Goal: Task Accomplishment & Management: Use online tool/utility

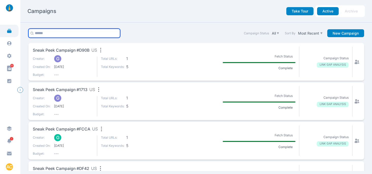
click at [60, 31] on input "text" at bounding box center [74, 33] width 92 height 9
type input "******"
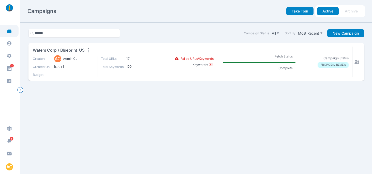
click at [64, 50] on span "waters corp / Blueprint" at bounding box center [55, 50] width 44 height 6
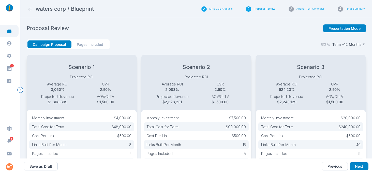
click at [216, 9] on button "Link Gap Analysis" at bounding box center [220, 9] width 23 height 4
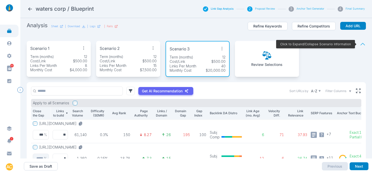
scroll to position [1, 0]
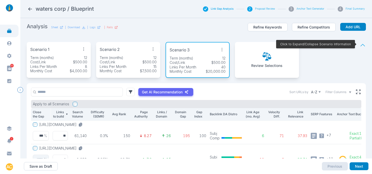
click at [59, 49] on div "Scenario 1" at bounding box center [58, 49] width 57 height 8
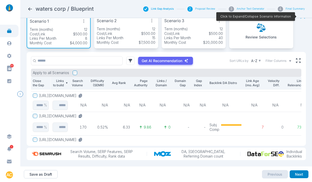
scroll to position [45, 0]
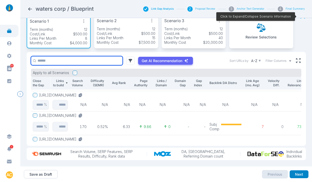
click at [88, 61] on input "text" at bounding box center [77, 60] width 92 height 9
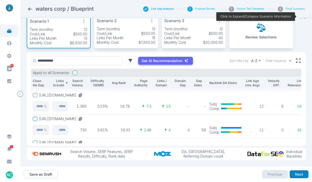
click at [59, 82] on p "Links to build" at bounding box center [58, 83] width 12 height 9
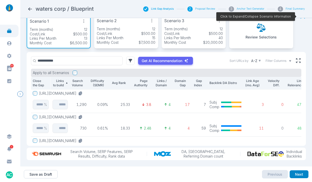
click at [61, 79] on p "Links to build" at bounding box center [58, 83] width 12 height 9
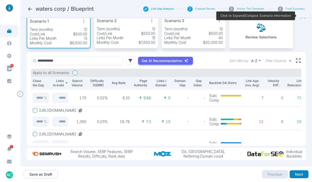
scroll to position [0, 0]
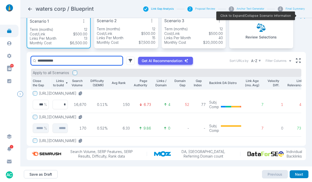
click at [58, 59] on input "**********" at bounding box center [77, 60] width 92 height 9
paste input "*****"
type input "**********"
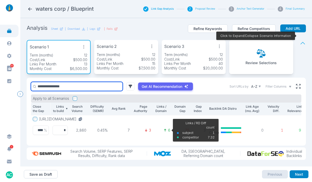
scroll to position [7, 0]
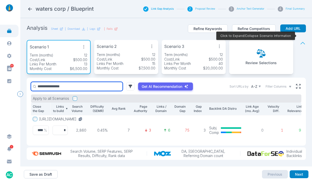
click at [90, 82] on input "**********" at bounding box center [77, 86] width 92 height 9
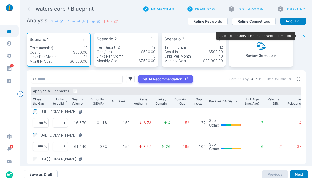
click at [297, 81] on icon at bounding box center [299, 79] width 4 height 4
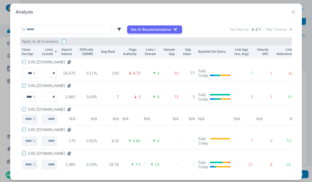
click at [290, 13] on div "Analysis" at bounding box center [156, 12] width 281 height 6
click at [291, 13] on icon at bounding box center [294, 12] width 6 height 6
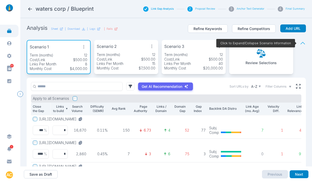
scroll to position [29, 0]
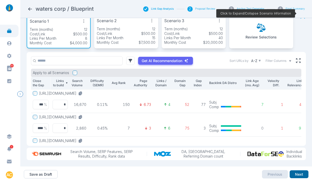
click at [298, 174] on button "Next" at bounding box center [299, 174] width 19 height 8
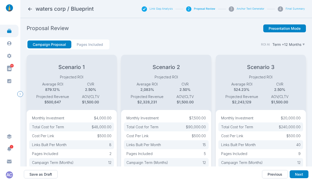
click at [156, 8] on button "Link Gap Analysis" at bounding box center [161, 9] width 23 height 4
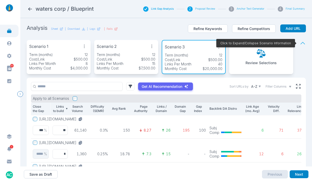
click at [78, 118] on button "[URL][DOMAIN_NAME]" at bounding box center [61, 119] width 45 height 5
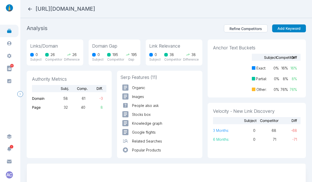
click at [31, 10] on icon at bounding box center [29, 8] width 5 height 5
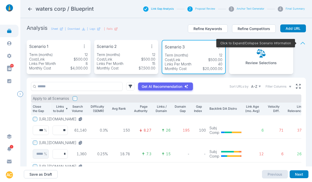
click at [59, 55] on div "Term (months) 12" at bounding box center [58, 54] width 59 height 5
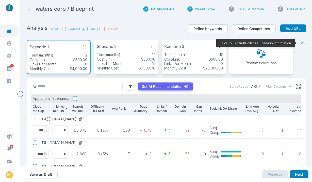
click at [76, 120] on button "[URL][DOMAIN_NAME]" at bounding box center [61, 119] width 45 height 5
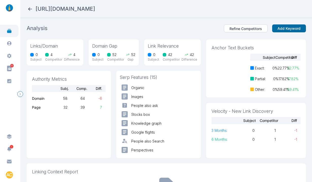
click at [279, 26] on button "Add Keyword" at bounding box center [289, 28] width 34 height 8
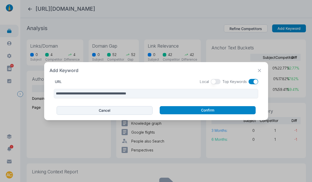
click at [251, 82] on button "button" at bounding box center [254, 81] width 10 height 5
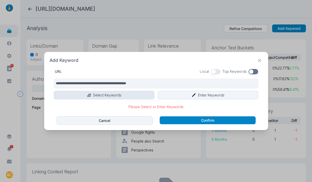
click at [113, 94] on button "Select Keywords" at bounding box center [104, 95] width 101 height 9
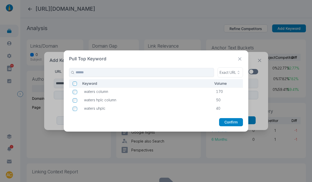
click at [241, 57] on icon at bounding box center [240, 59] width 6 height 6
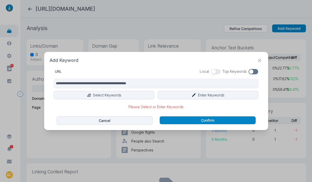
click at [211, 90] on div "**********" at bounding box center [157, 90] width 214 height 42
click at [210, 94] on button "Enter Keywords" at bounding box center [208, 95] width 101 height 9
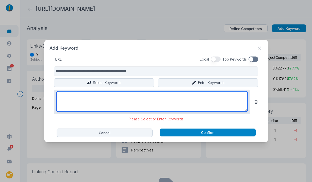
click at [145, 95] on textarea at bounding box center [152, 101] width 191 height 20
paste textarea "**********"
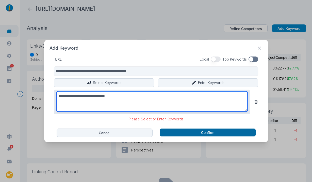
type textarea "**********"
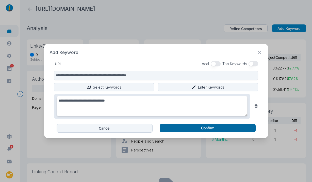
click at [188, 130] on button "Confirm" at bounding box center [208, 128] width 96 height 8
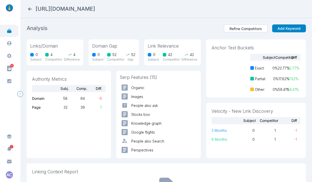
click at [31, 9] on icon at bounding box center [30, 8] width 4 height 3
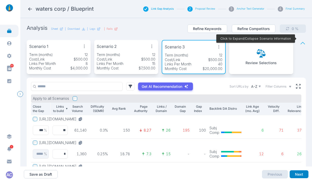
scroll to position [29, 0]
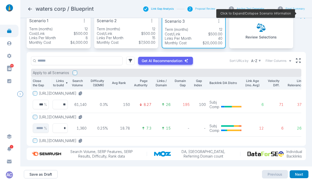
click at [85, 91] on button "[URL][DOMAIN_NAME]" at bounding box center [61, 93] width 45 height 5
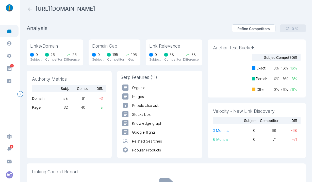
click at [31, 7] on icon at bounding box center [29, 8] width 5 height 5
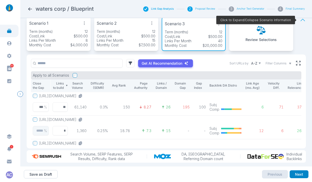
scroll to position [27, 0]
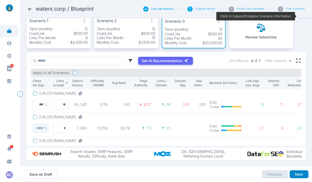
click at [169, 90] on div "Close the Gap Links to build Search Volume Difficulty (SEMR) Avg Rank Page Auth…" at bounding box center [166, 110] width 271 height 66
click at [82, 91] on div "Close the Gap Links to build Search Volume Difficulty (SEMR) Avg Rank Page Auth…" at bounding box center [166, 110] width 271 height 66
click at [75, 116] on div "Close the Gap Links to build Search Volume Difficulty (SEMR) Avg Rank Page Auth…" at bounding box center [166, 110] width 271 height 66
click at [75, 114] on div "Close the Gap Links to build Search Volume Difficulty (SEMR) Avg Rank Page Auth…" at bounding box center [166, 110] width 271 height 66
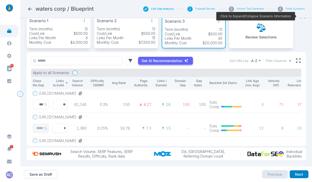
click at [61, 93] on div "Close the Gap Links to build Search Volume Difficulty (SEMR) Avg Rank Page Auth…" at bounding box center [166, 110] width 271 height 66
click at [46, 36] on p "Links Per Month" at bounding box center [42, 38] width 27 height 5
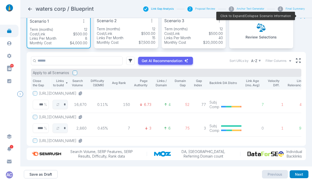
scroll to position [27, 0]
click at [60, 92] on div "Close the Gap Links to build Search Volume Difficulty (SEMR) Avg Rank Page Auth…" at bounding box center [166, 110] width 271 height 66
click at [73, 117] on div "Close the Gap Links to build Search Volume Difficulty (SEMR) Avg Rank Page Auth…" at bounding box center [166, 110] width 271 height 66
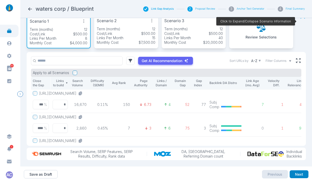
scroll to position [0, 0]
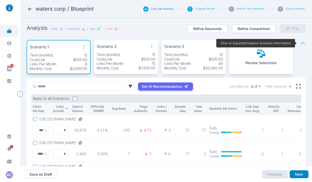
click at [198, 143] on div "Close the Gap Links to build Search Volume Difficulty (SEMR) Avg Rank Page Auth…" at bounding box center [166, 135] width 271 height 66
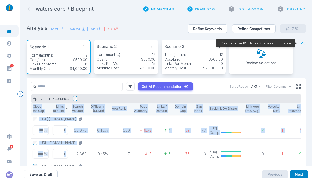
drag, startPoint x: 38, startPoint y: 142, endPoint x: 85, endPoint y: 147, distance: 47.1
click at [86, 147] on div "Get AI Recommendation Sort URLs by A-Z Filter Columns Apply to all Scenarios Cl…" at bounding box center [167, 125] width 280 height 94
click at [31, 141] on div "Get AI Recommendation Sort URLs by A-Z Filter Columns Apply to all Scenarios Cl…" at bounding box center [167, 125] width 280 height 94
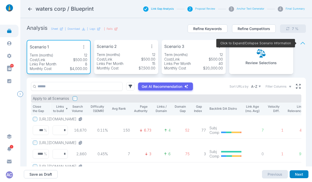
click at [62, 143] on div "Close the Gap Links to build Search Volume Difficulty (SEMR) Avg Rank Page Auth…" at bounding box center [166, 135] width 271 height 66
click at [184, 142] on div "Close the Gap Links to build Search Volume Difficulty (SEMR) Avg Rank Page Auth…" at bounding box center [166, 135] width 271 height 66
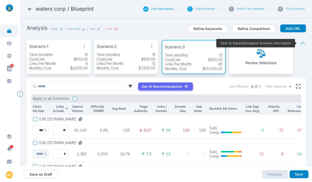
click at [45, 55] on p "Term (months)" at bounding box center [41, 54] width 24 height 5
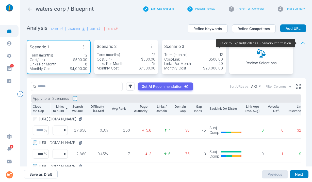
click at [85, 118] on button "[URL][DOMAIN_NAME]" at bounding box center [61, 119] width 45 height 5
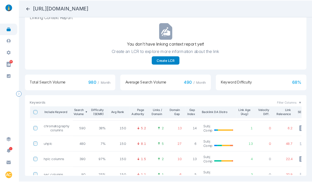
scroll to position [157, 0]
